Goal: Transaction & Acquisition: Book appointment/travel/reservation

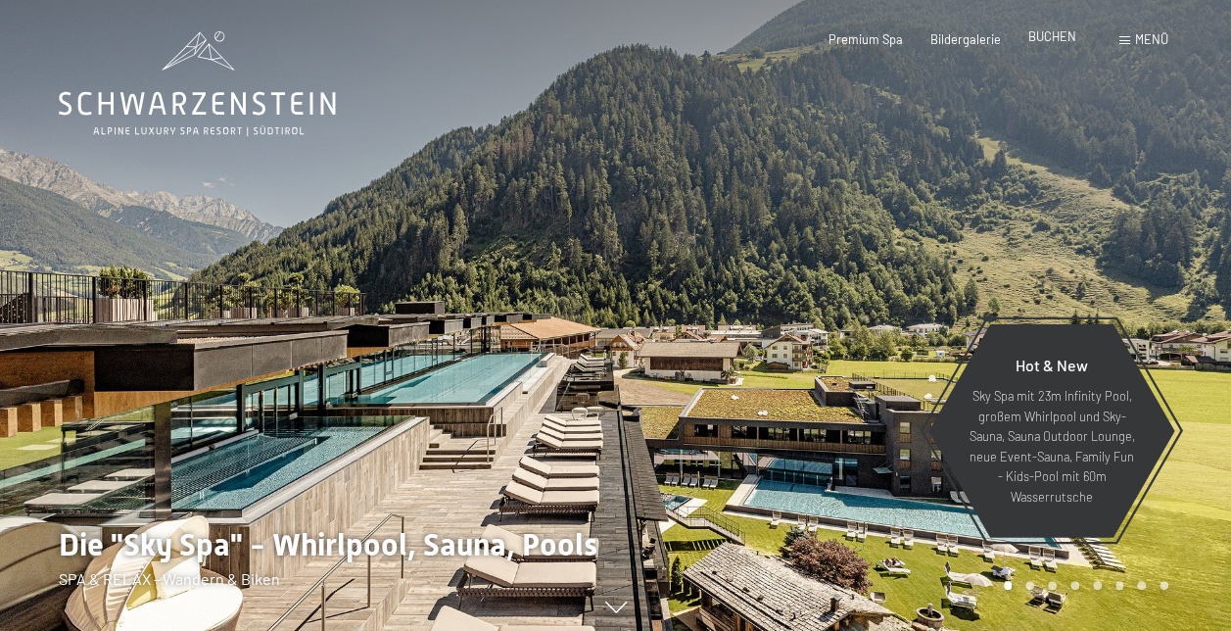
click at [1059, 37] on span "BUCHEN" at bounding box center [1052, 36] width 48 height 16
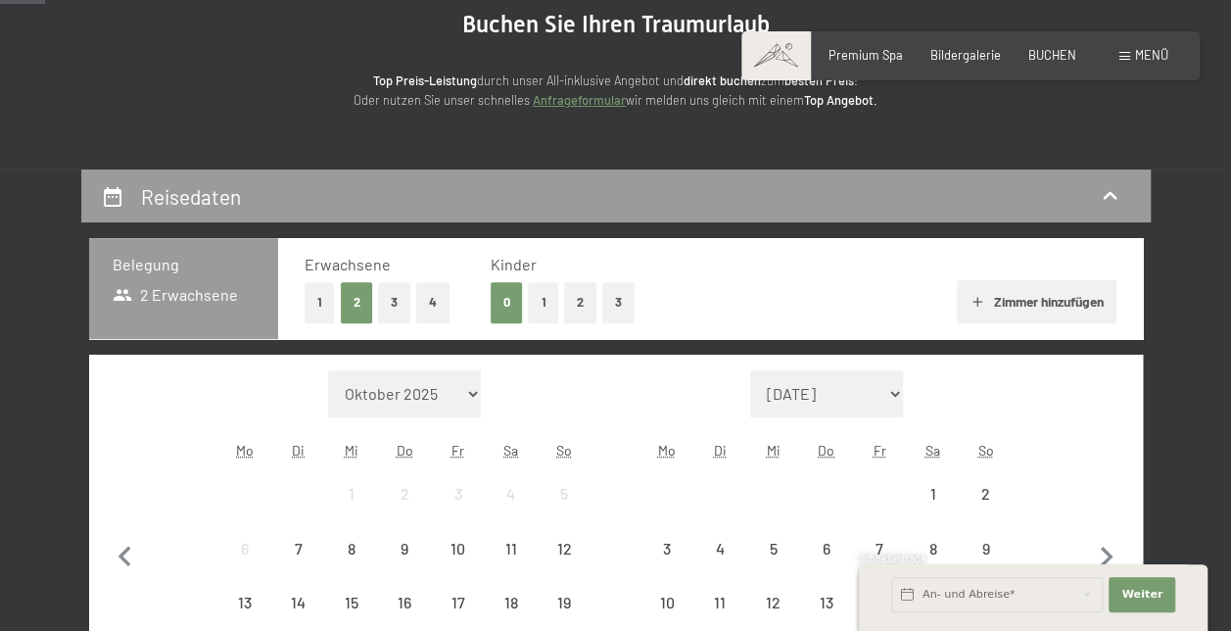
scroll to position [294, 0]
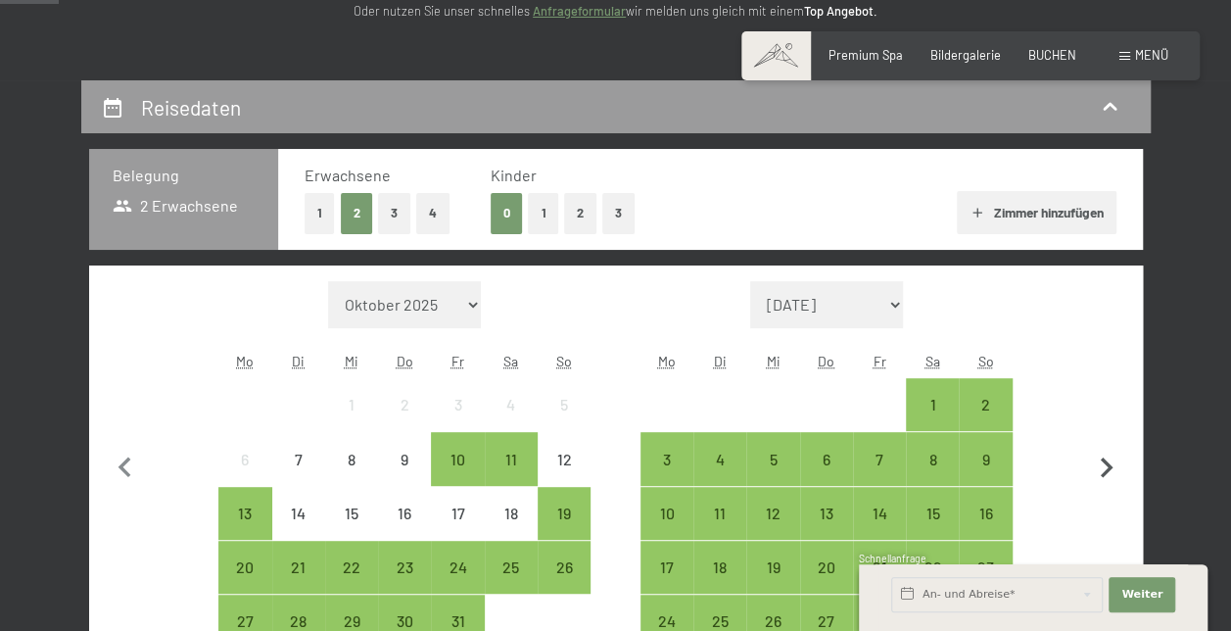
click at [1108, 458] on icon "button" at bounding box center [1106, 467] width 41 height 41
select select "2025-11-01"
select select "2025-12-01"
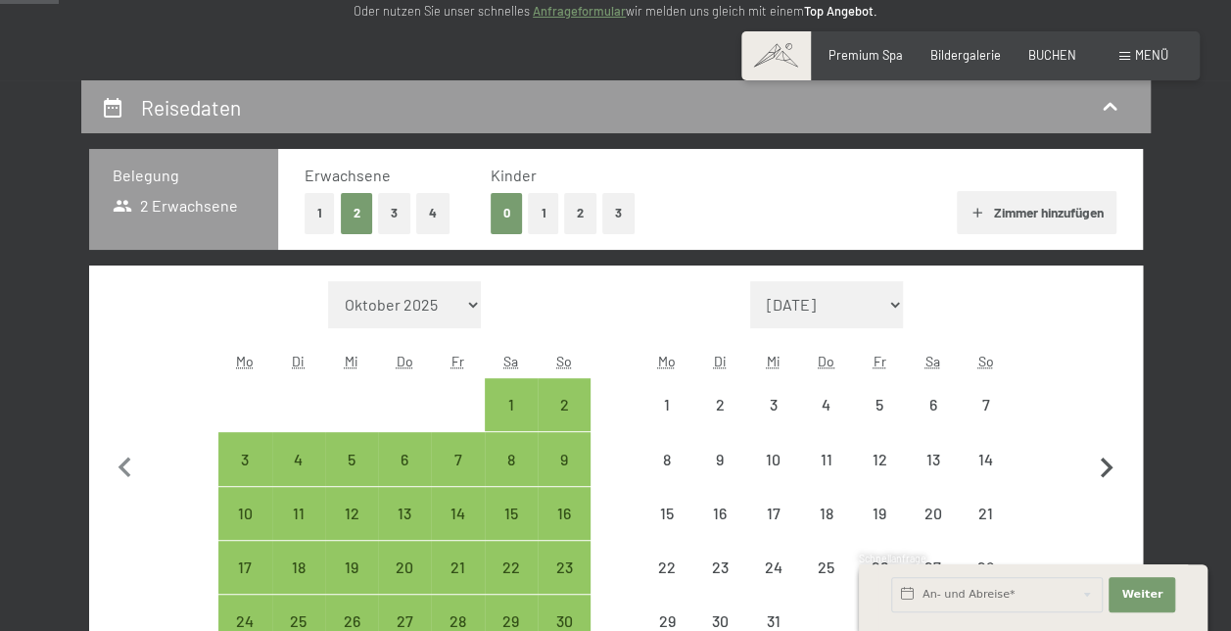
click at [1108, 458] on icon "button" at bounding box center [1106, 467] width 41 height 41
select select "2025-12-01"
select select "2026-01-01"
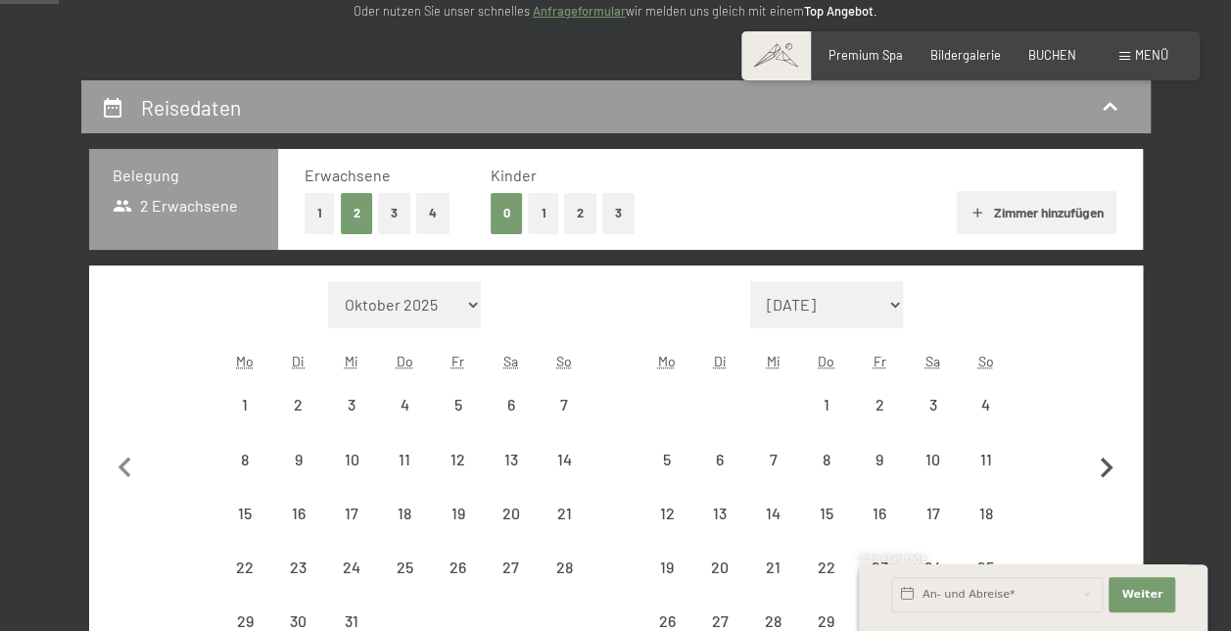
click at [1108, 458] on icon "button" at bounding box center [1106, 467] width 41 height 41
select select "2026-01-01"
select select "2026-02-01"
click at [1108, 458] on icon "button" at bounding box center [1106, 467] width 41 height 41
click at [1108, 458] on button "button" at bounding box center [1106, 465] width 41 height 368
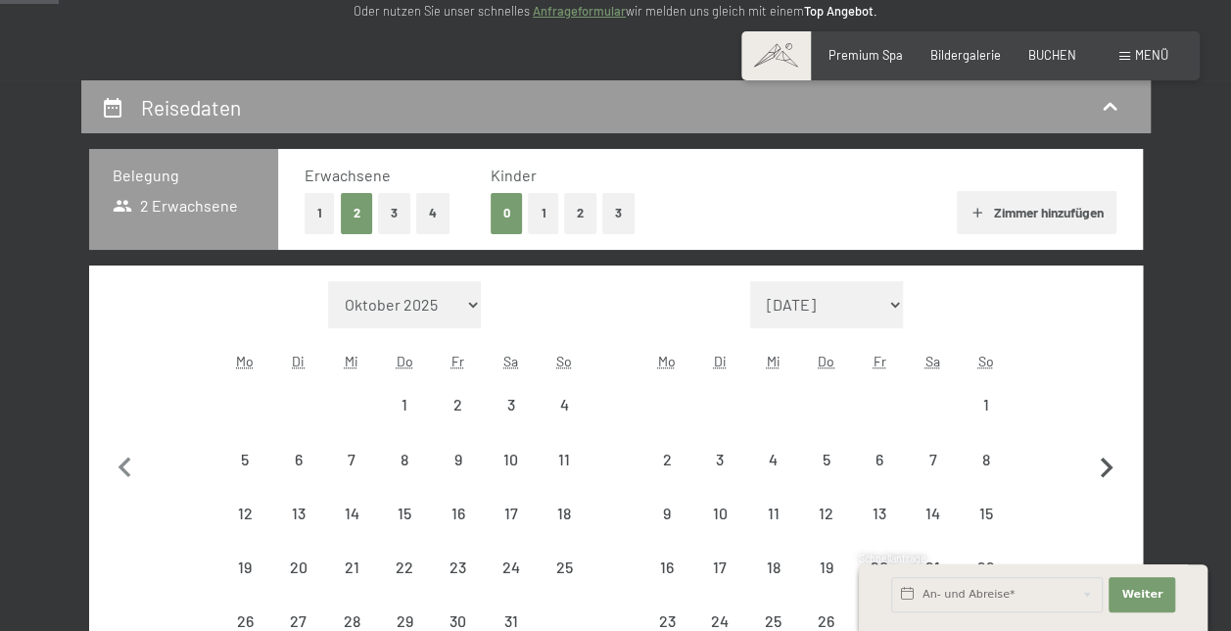
select select "2026-03-01"
select select "2026-04-01"
click at [1108, 458] on button "button" at bounding box center [1106, 492] width 41 height 422
select select "2026-04-01"
select select "2026-05-01"
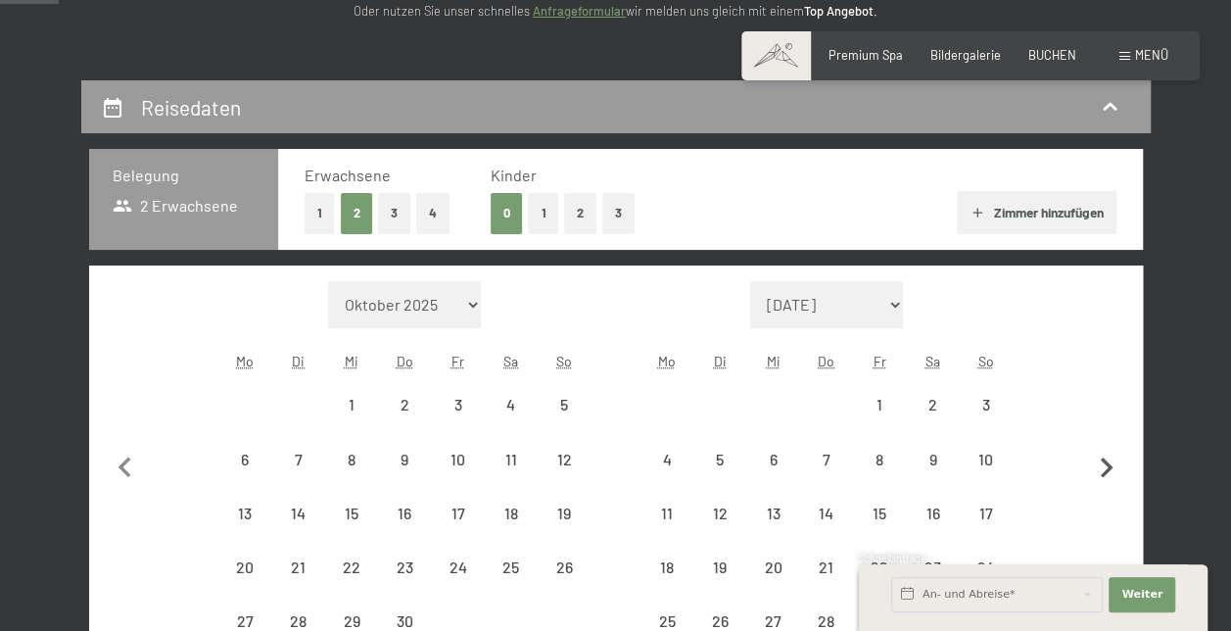
click at [1108, 458] on icon "button" at bounding box center [1106, 467] width 41 height 41
select select "2026-05-01"
select select "2026-06-01"
select select "2026-05-01"
select select "2026-06-01"
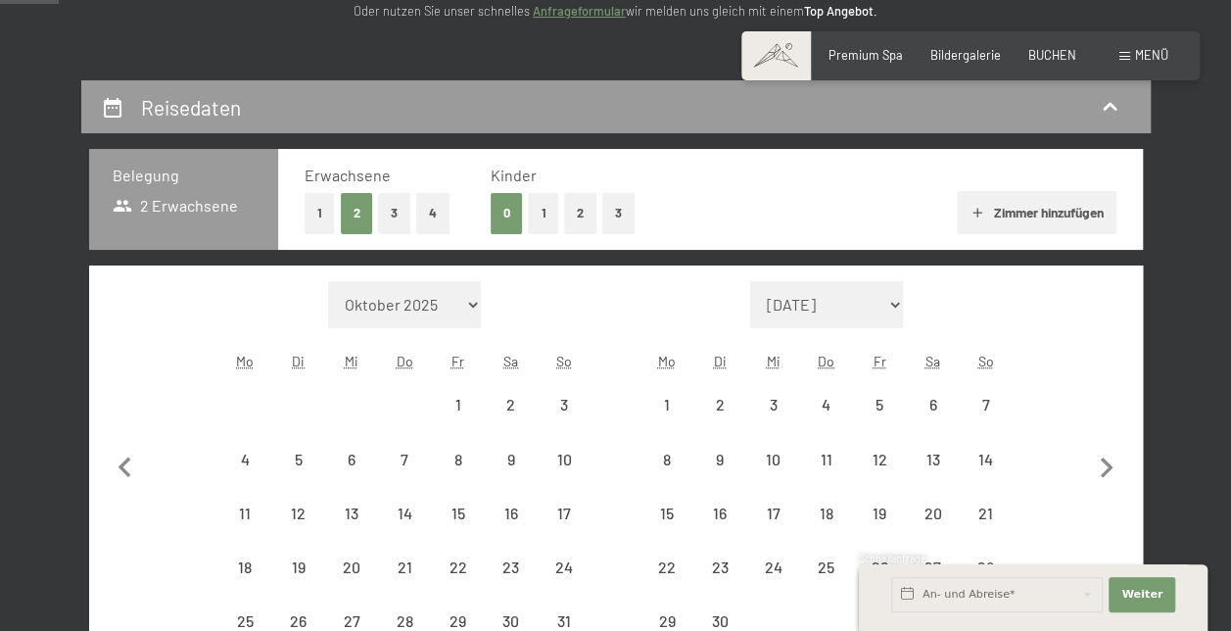
select select "2026-05-01"
select select "2026-06-01"
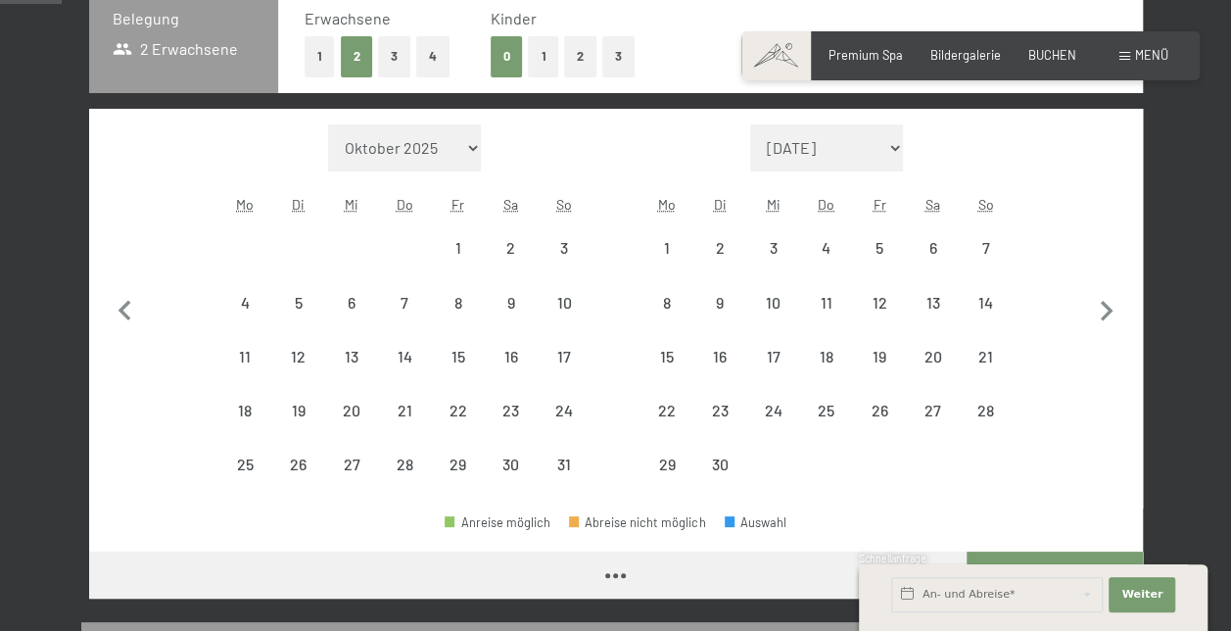
scroll to position [490, 0]
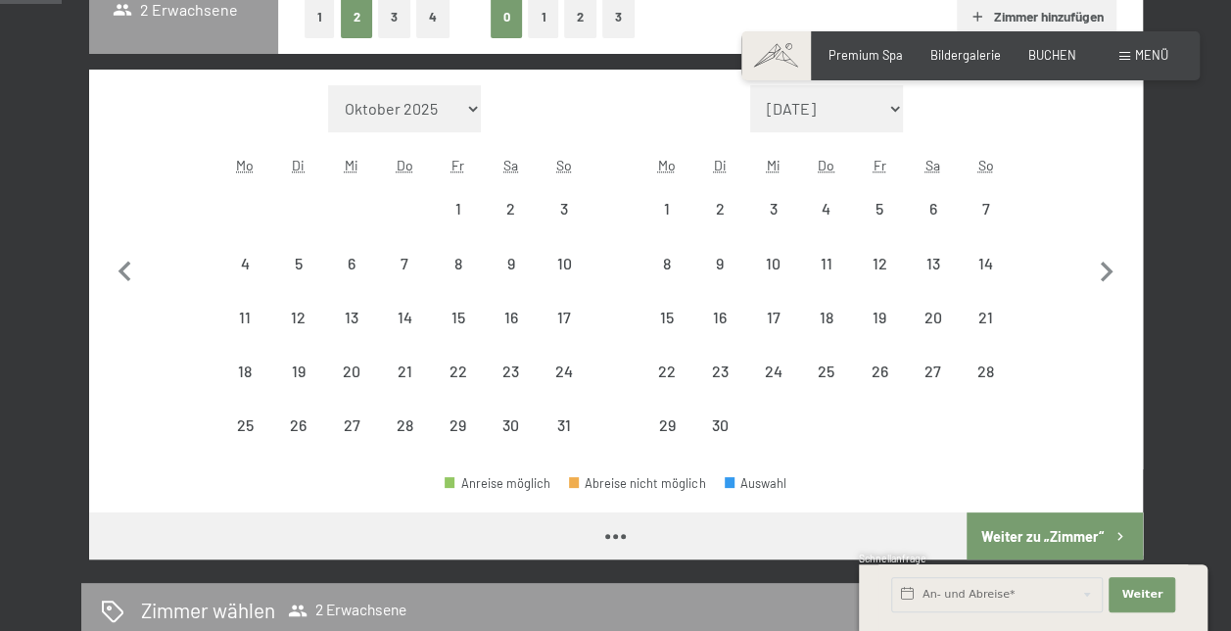
select select "2026-05-01"
select select "2026-06-01"
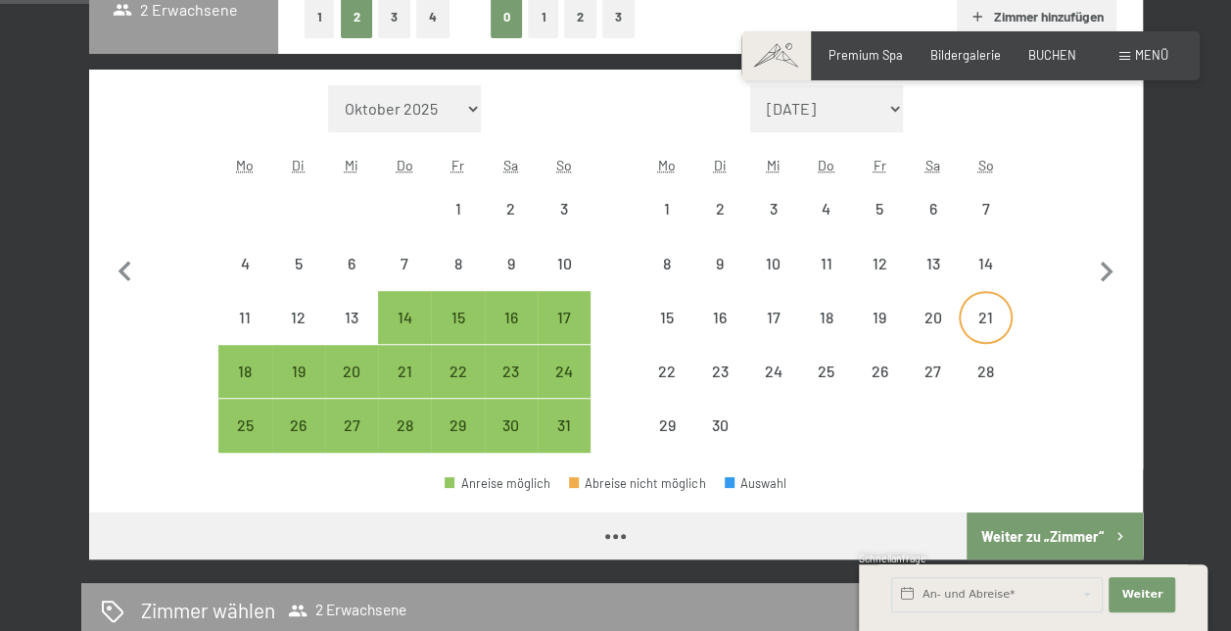
select select "2026-05-01"
select select "2026-06-01"
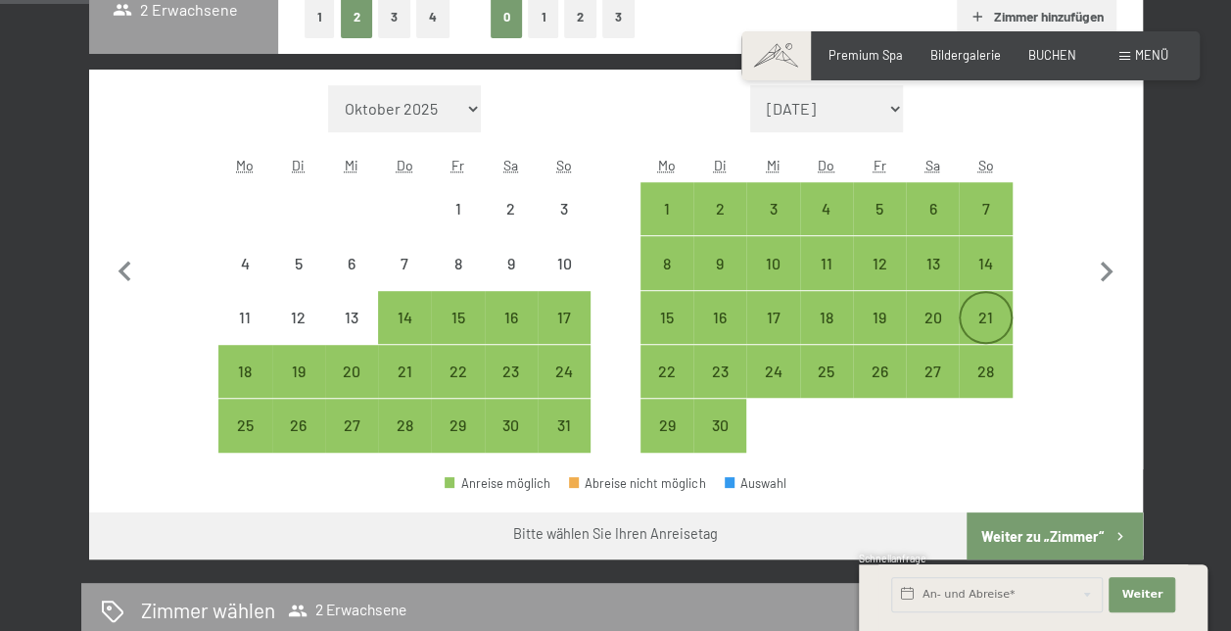
click at [984, 313] on div "21" at bounding box center [985, 333] width 49 height 49
select select "2026-05-01"
select select "2026-06-01"
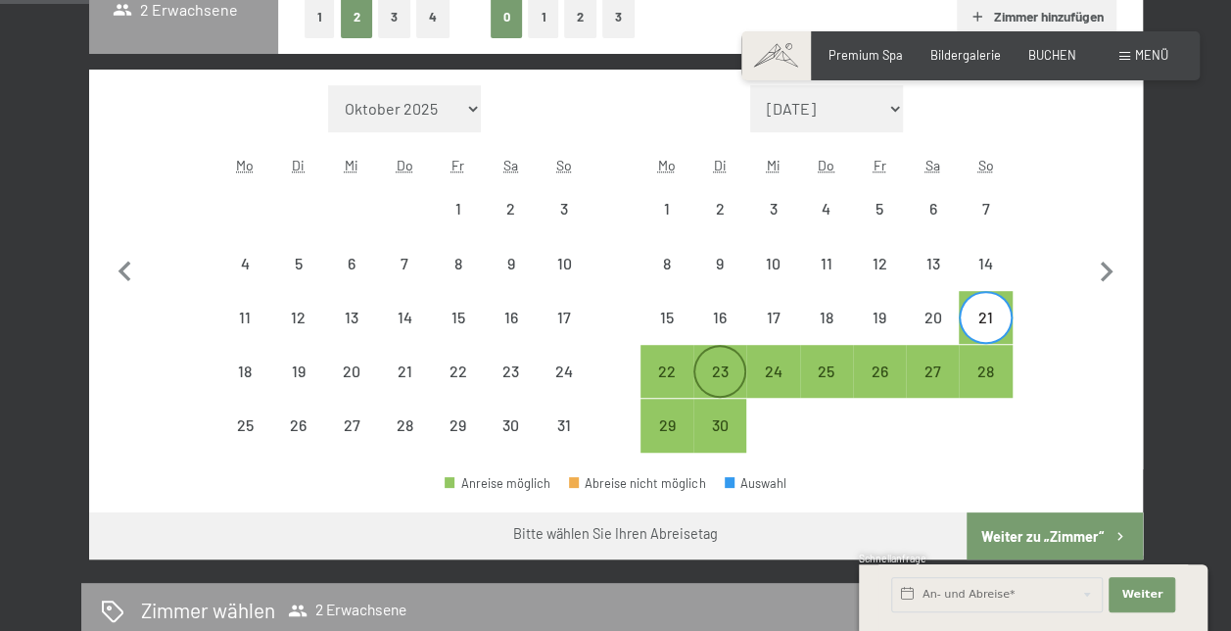
click at [731, 363] on div "23" at bounding box center [719, 387] width 49 height 49
select select "2026-05-01"
select select "2026-06-01"
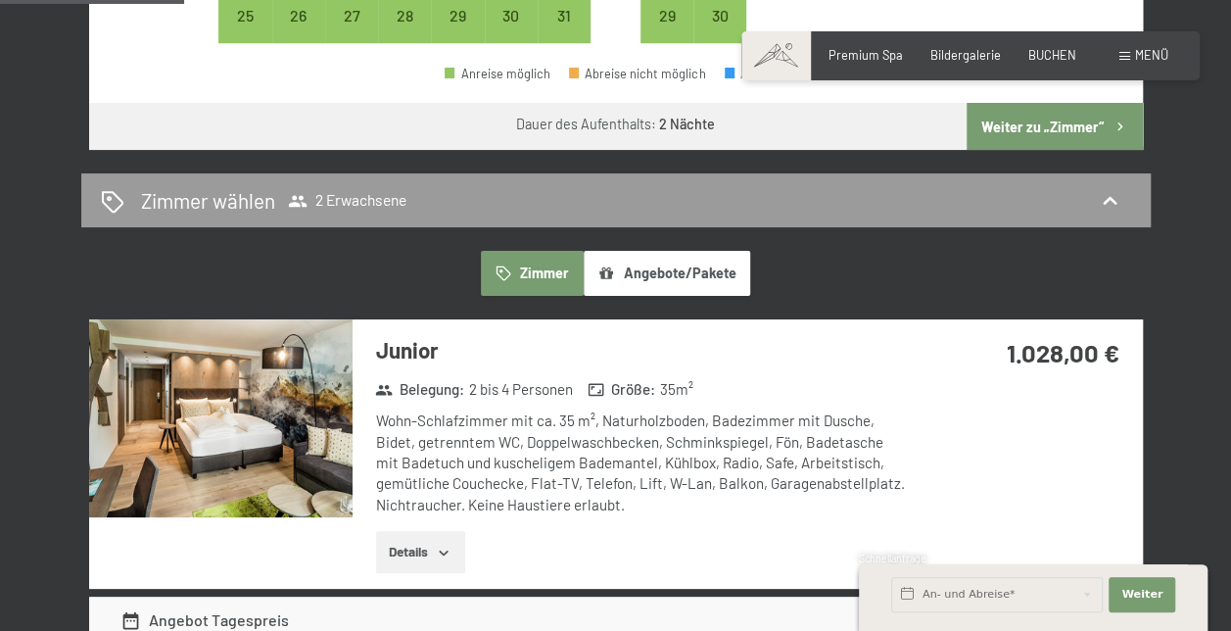
scroll to position [979, 0]
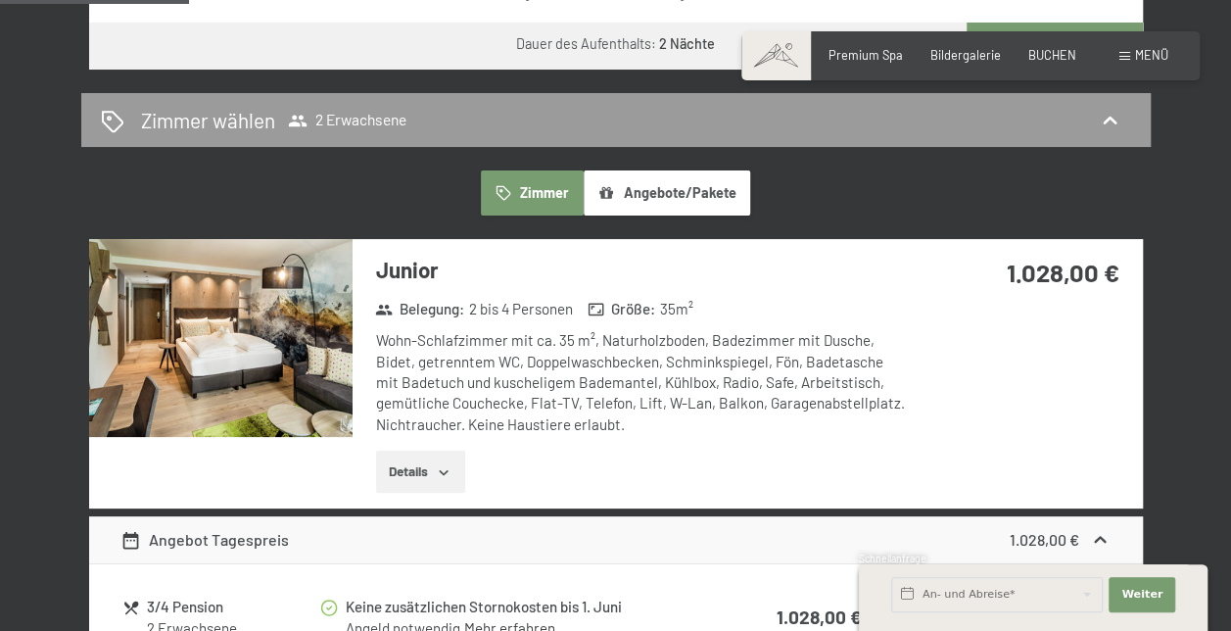
click at [428, 466] on button "Details" at bounding box center [420, 471] width 89 height 43
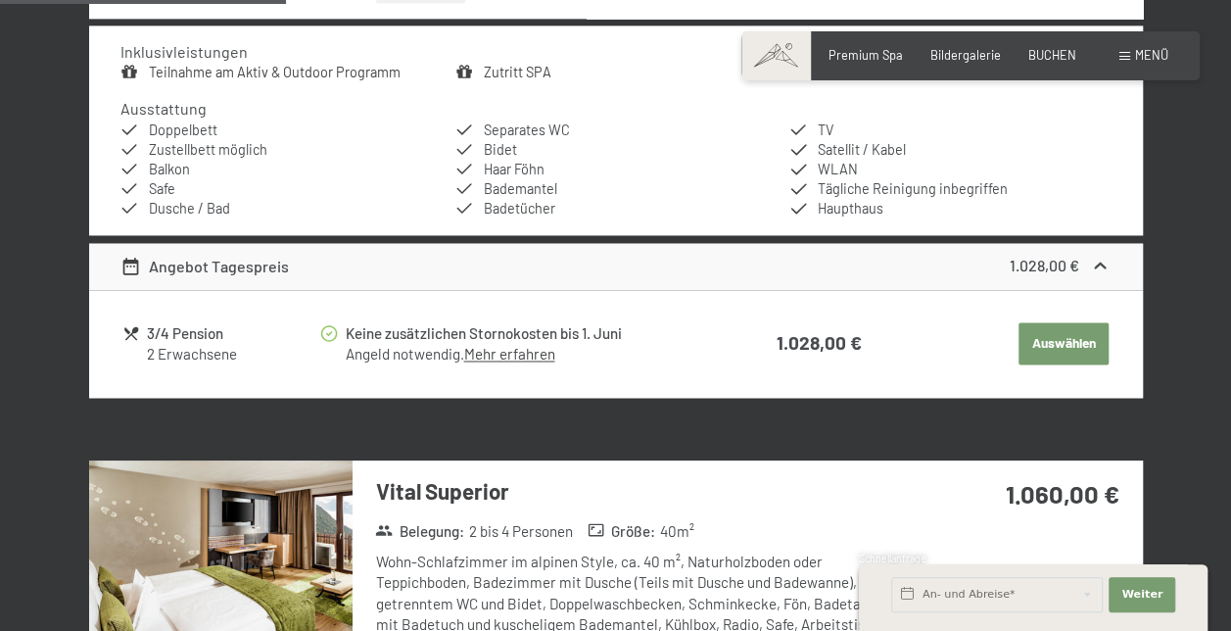
scroll to position [1665, 0]
